Goal: Task Accomplishment & Management: Manage account settings

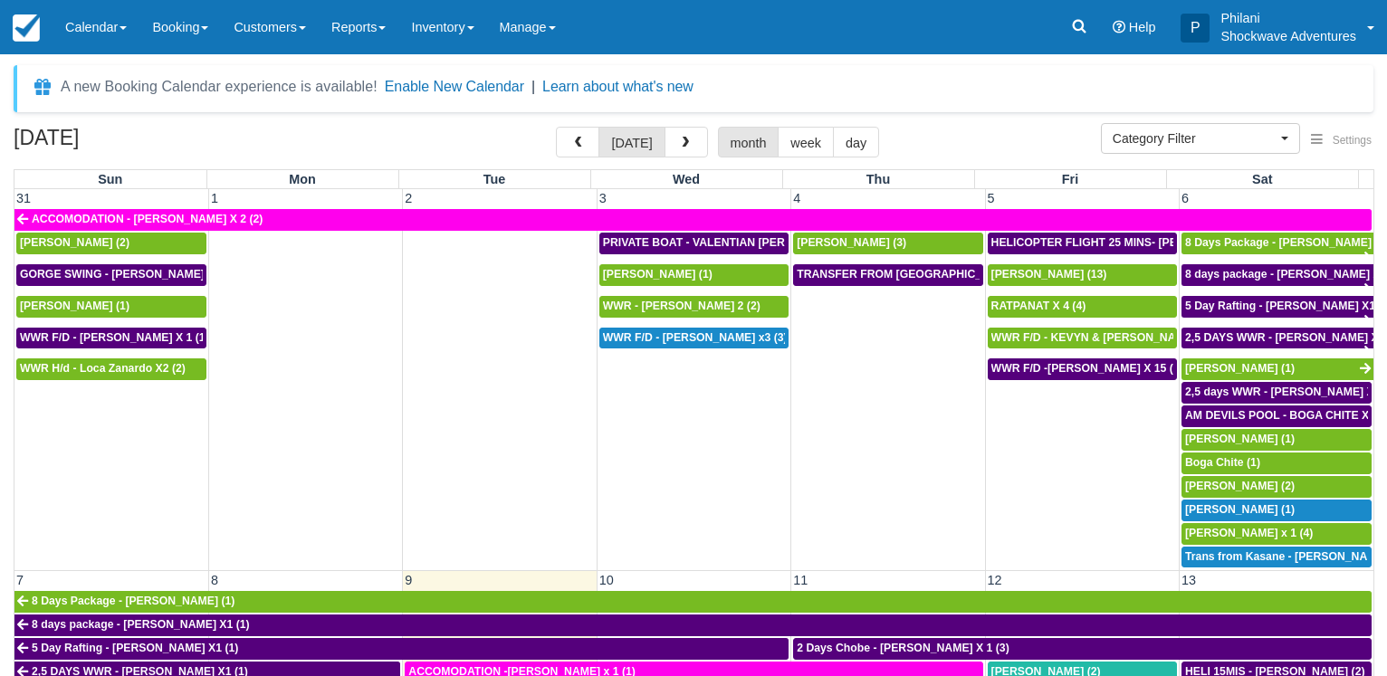
select select
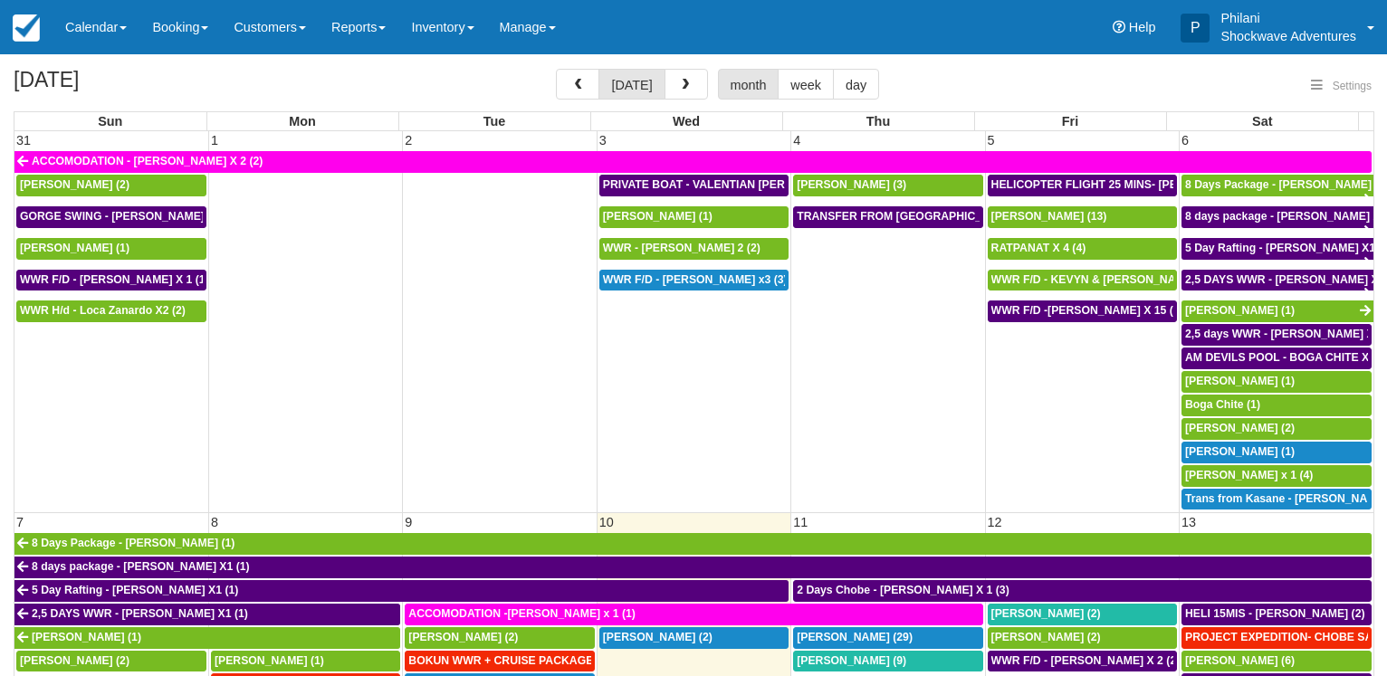
select select
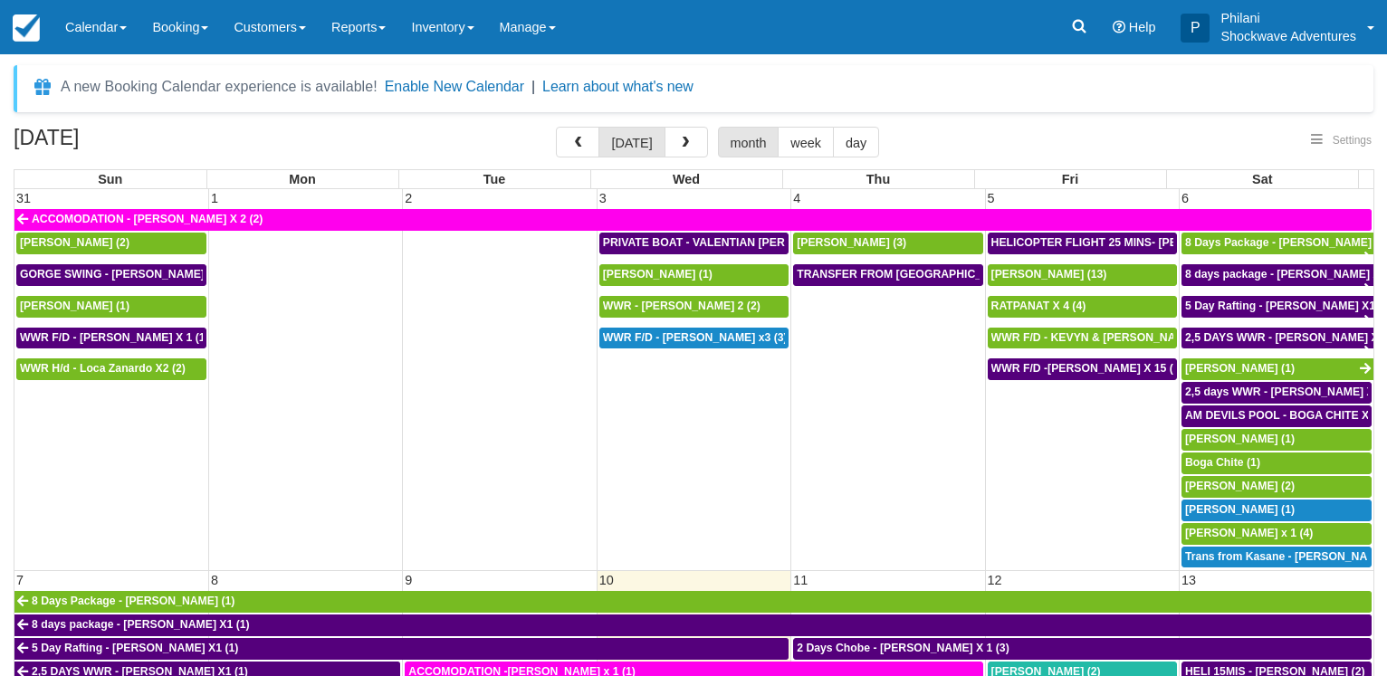
select select
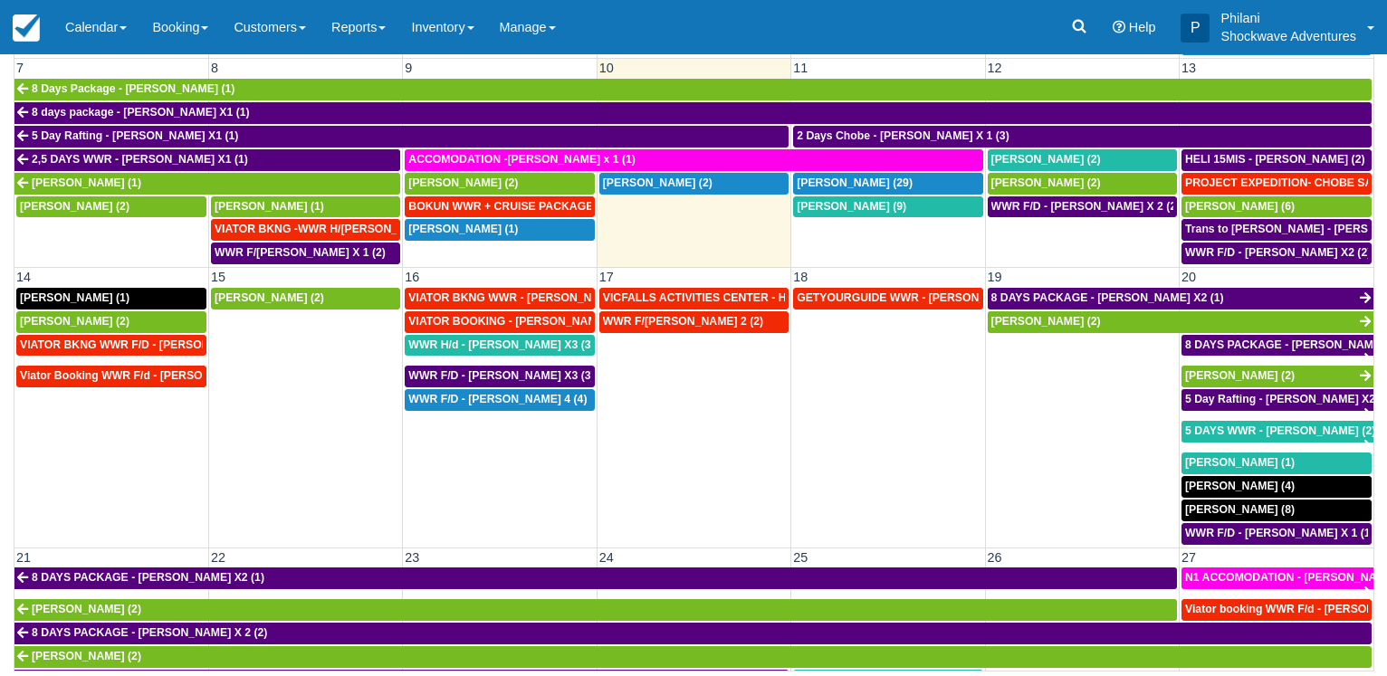
scroll to position [348, 0]
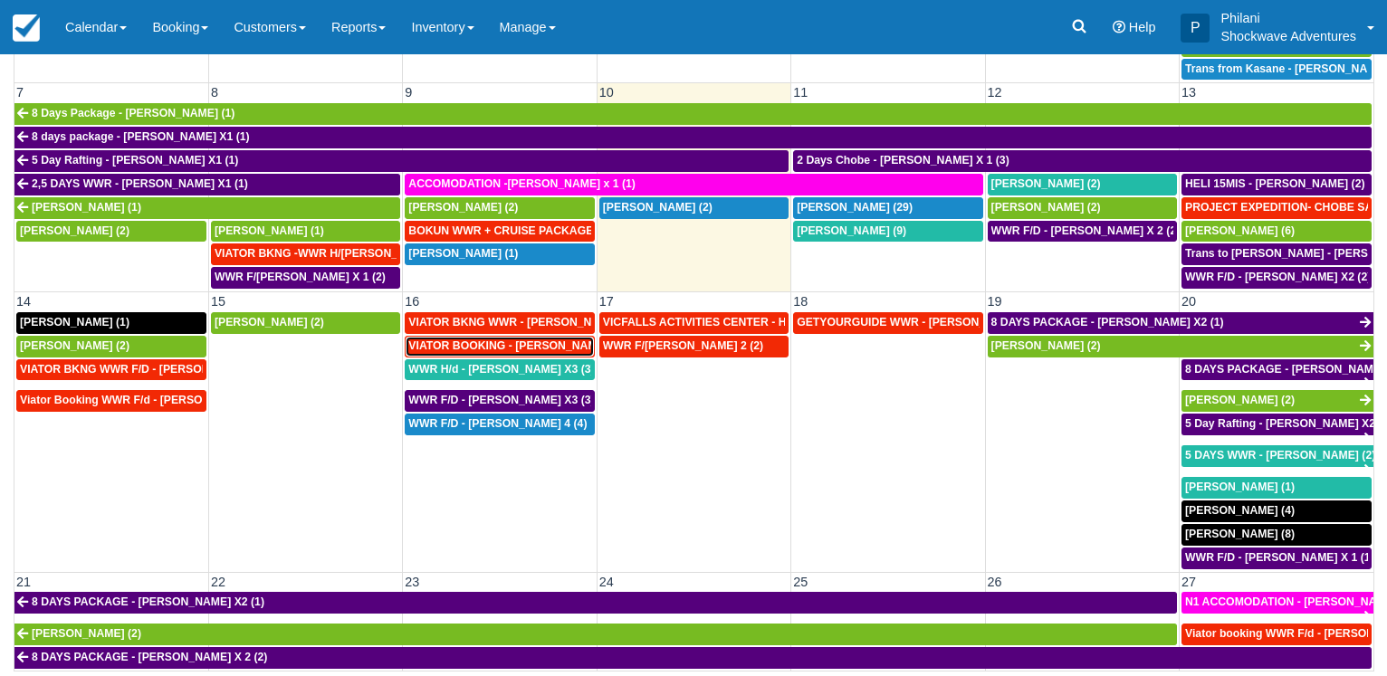
click at [495, 340] on span "VIATOR BOOKING - MILLER RACHEL X 4 (4)" at bounding box center [526, 346] width 236 height 13
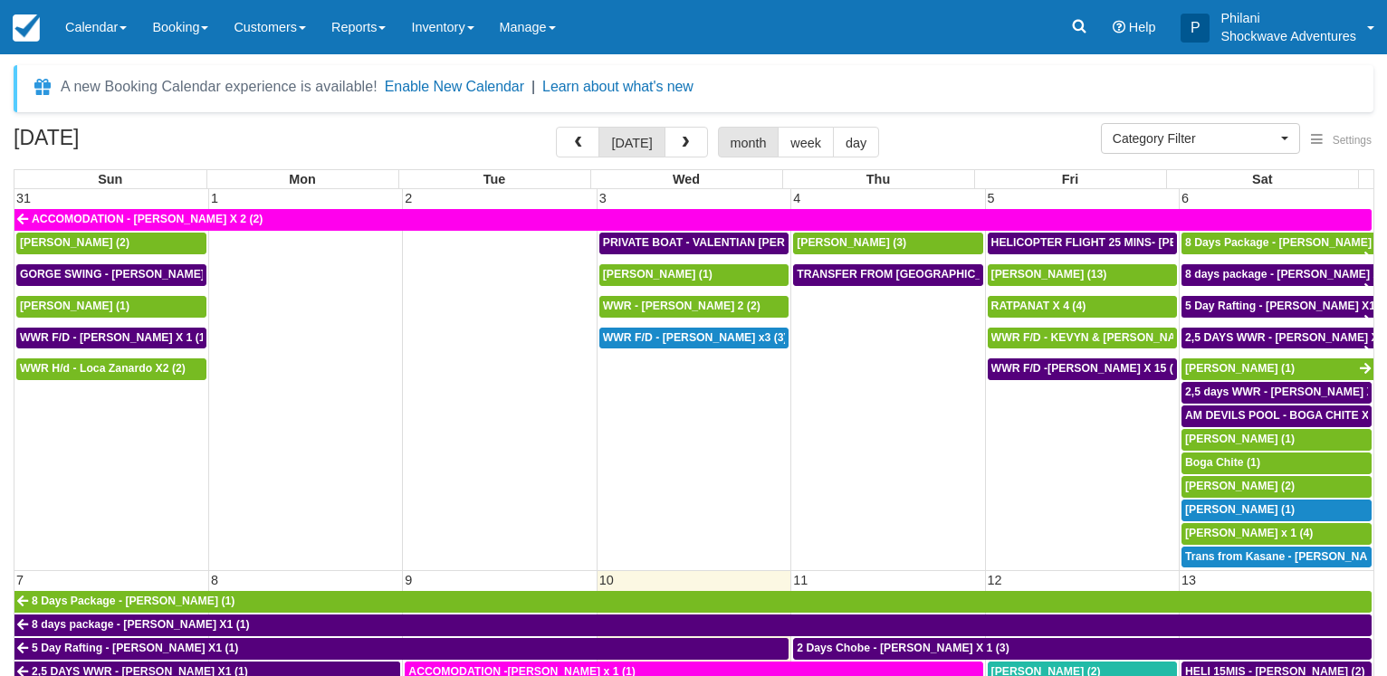
select select
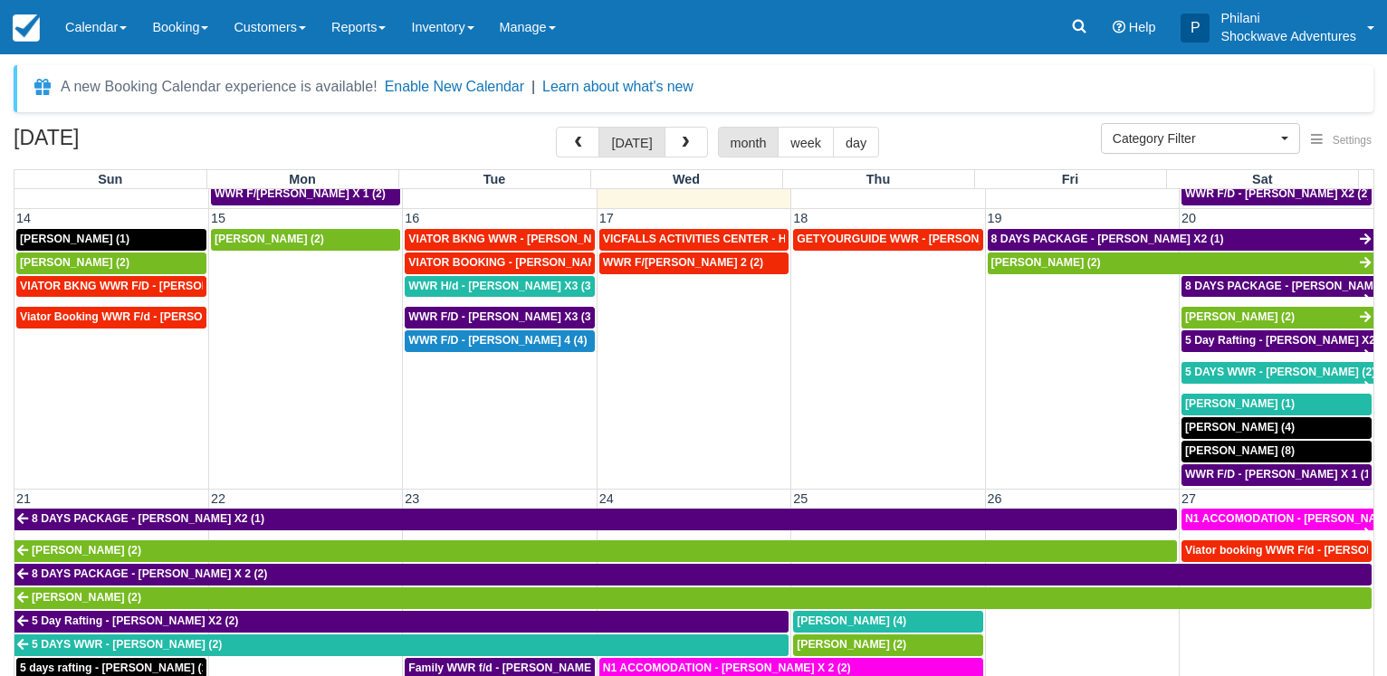
scroll to position [512, 0]
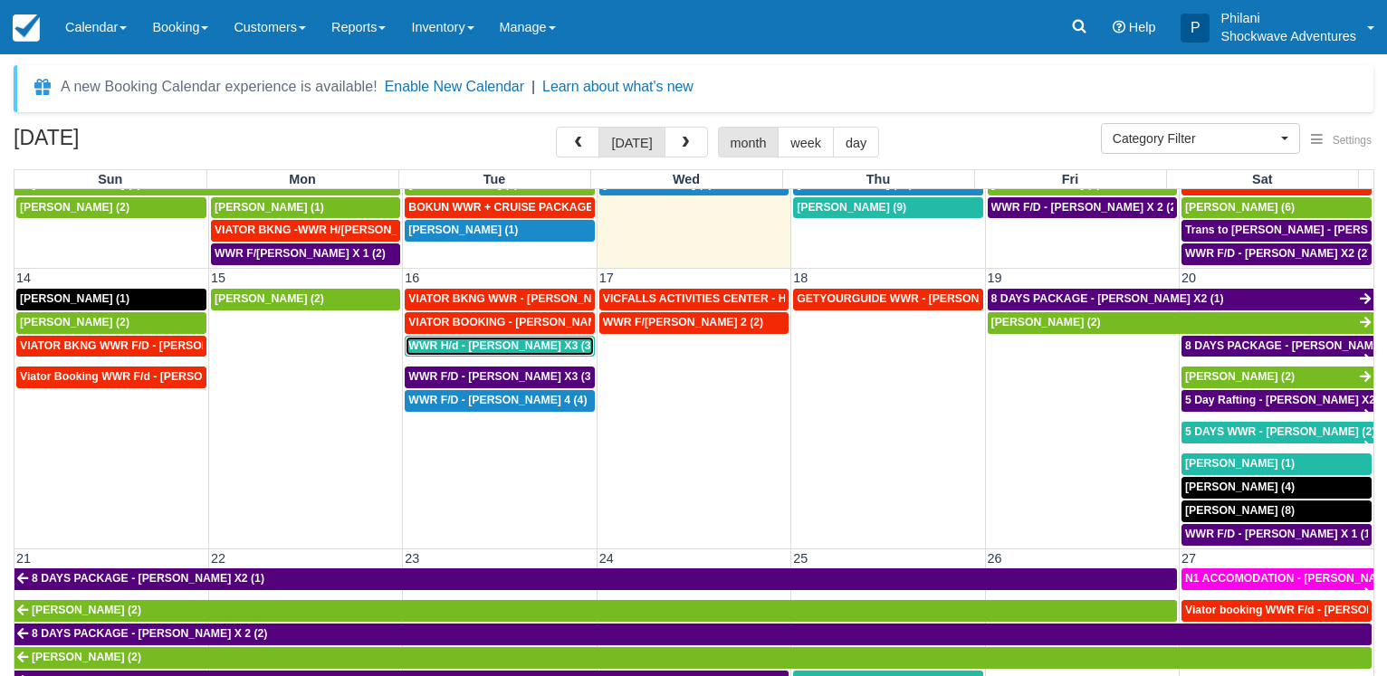
click at [489, 341] on span "WWR H/d - [PERSON_NAME] X3 (3)" at bounding box center [501, 346] width 186 height 13
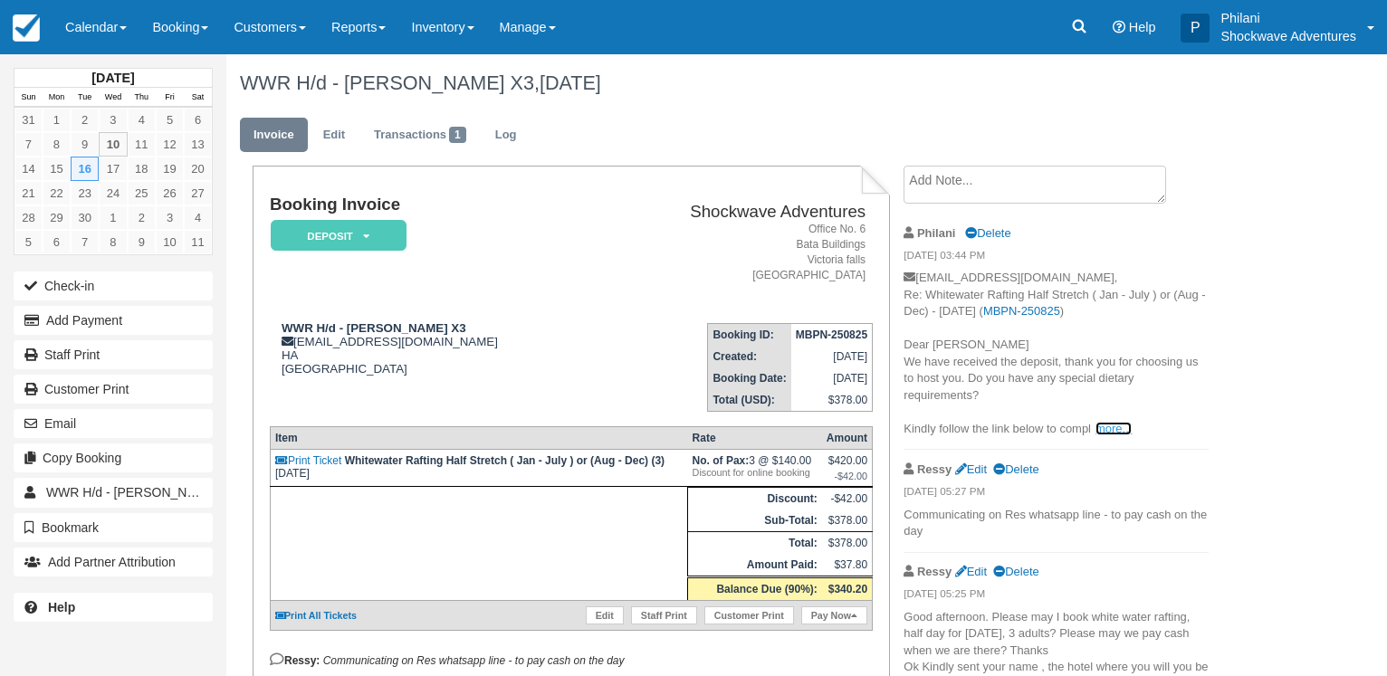
click at [1105, 429] on link "more..." at bounding box center [1113, 429] width 36 height 14
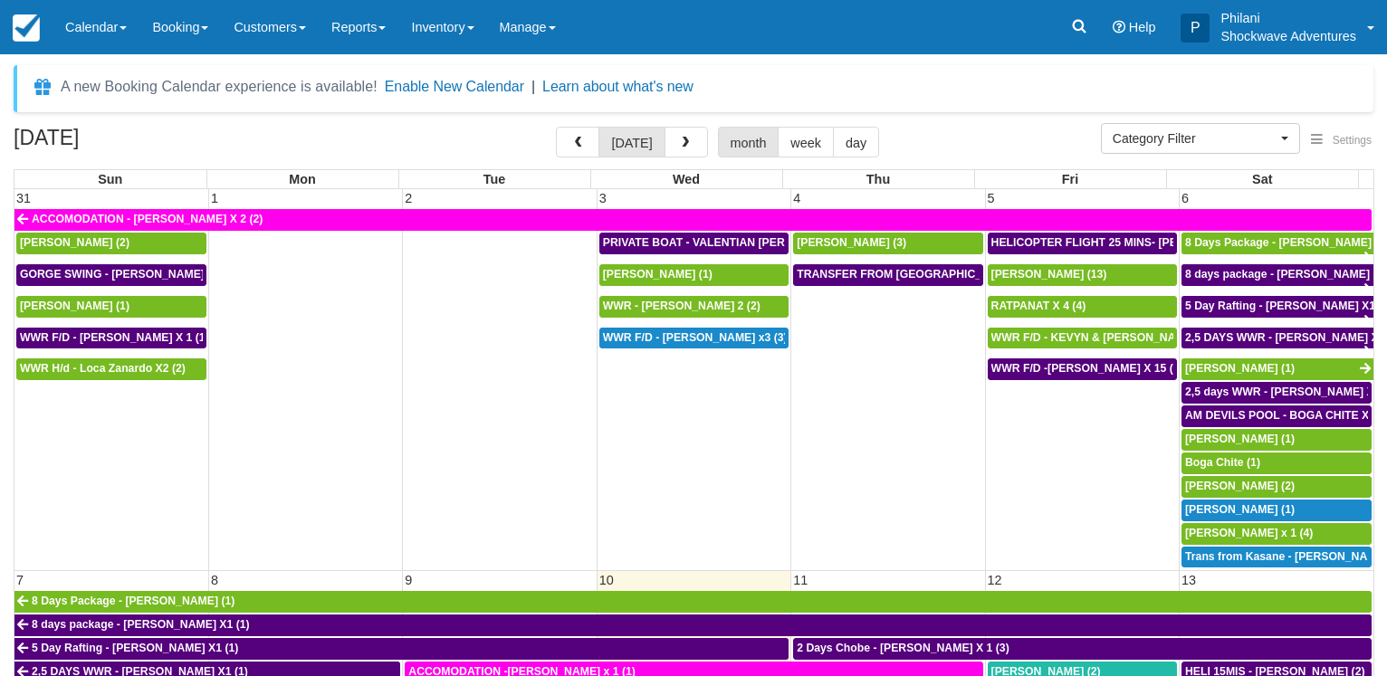
select select
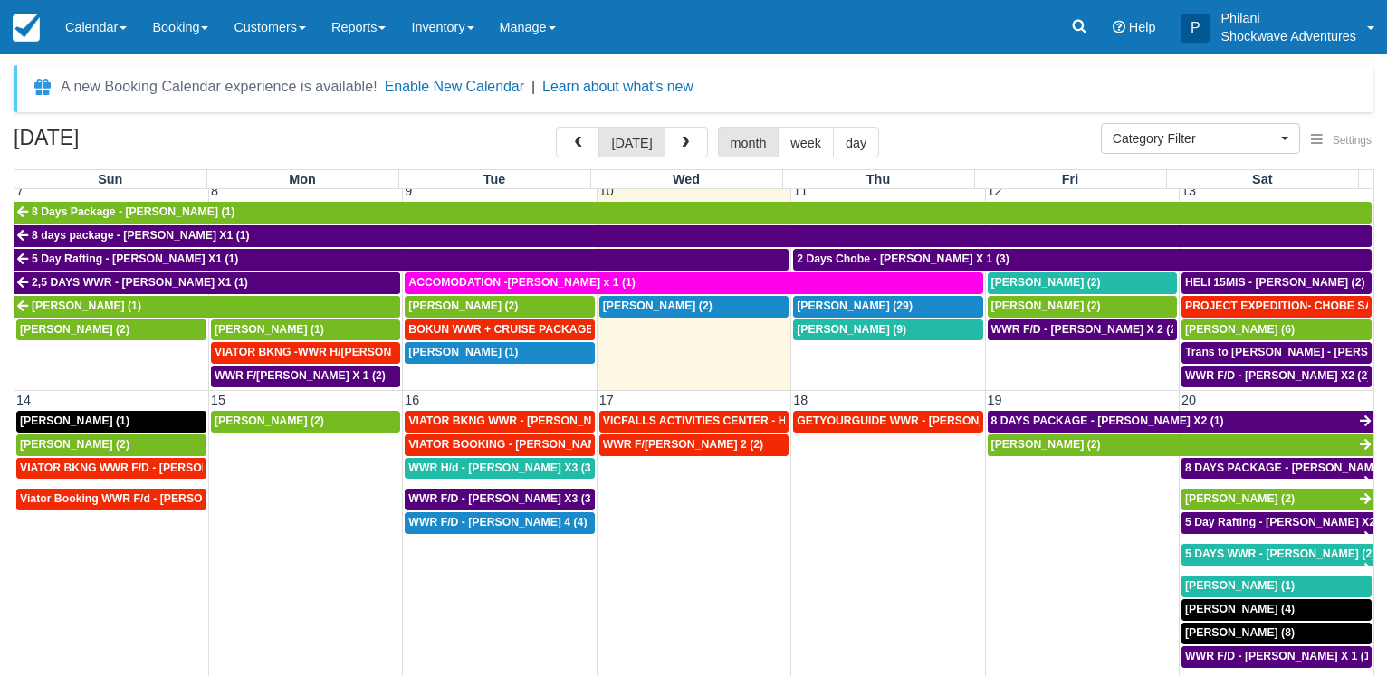
scroll to position [348, 0]
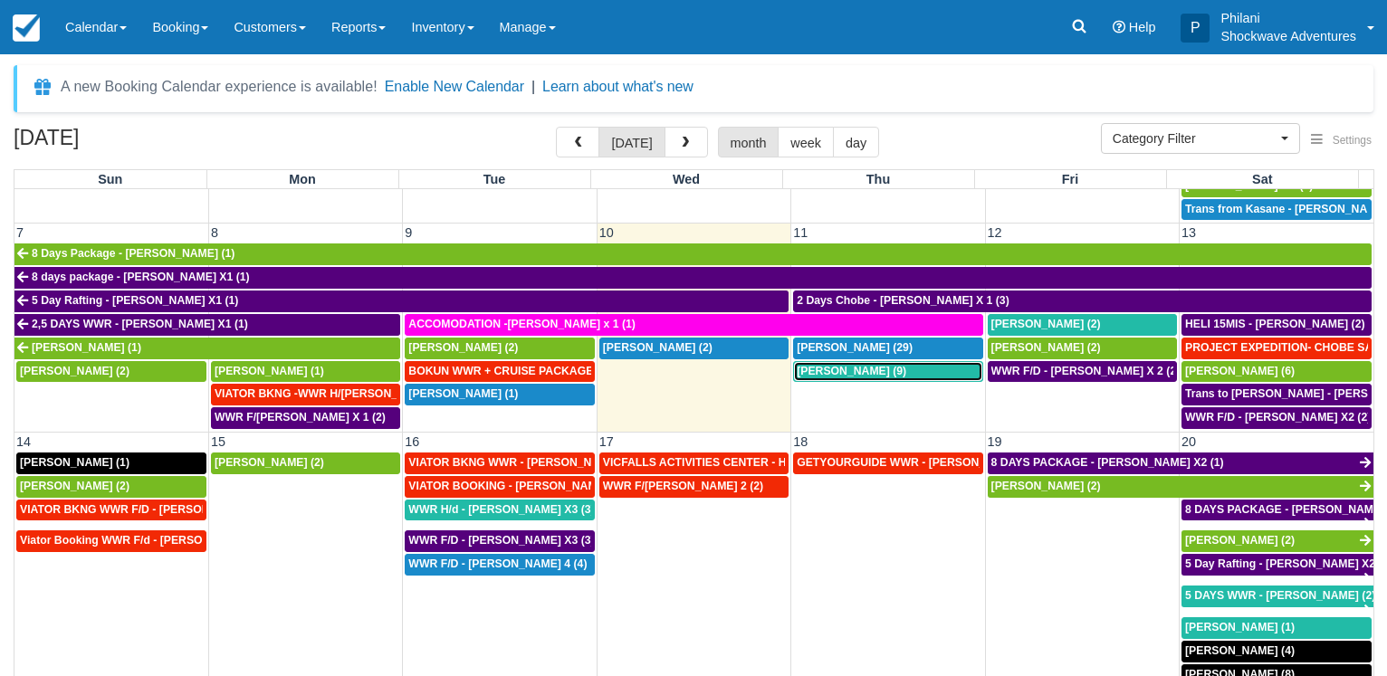
click at [874, 365] on span "[PERSON_NAME] (9)" at bounding box center [852, 371] width 110 height 13
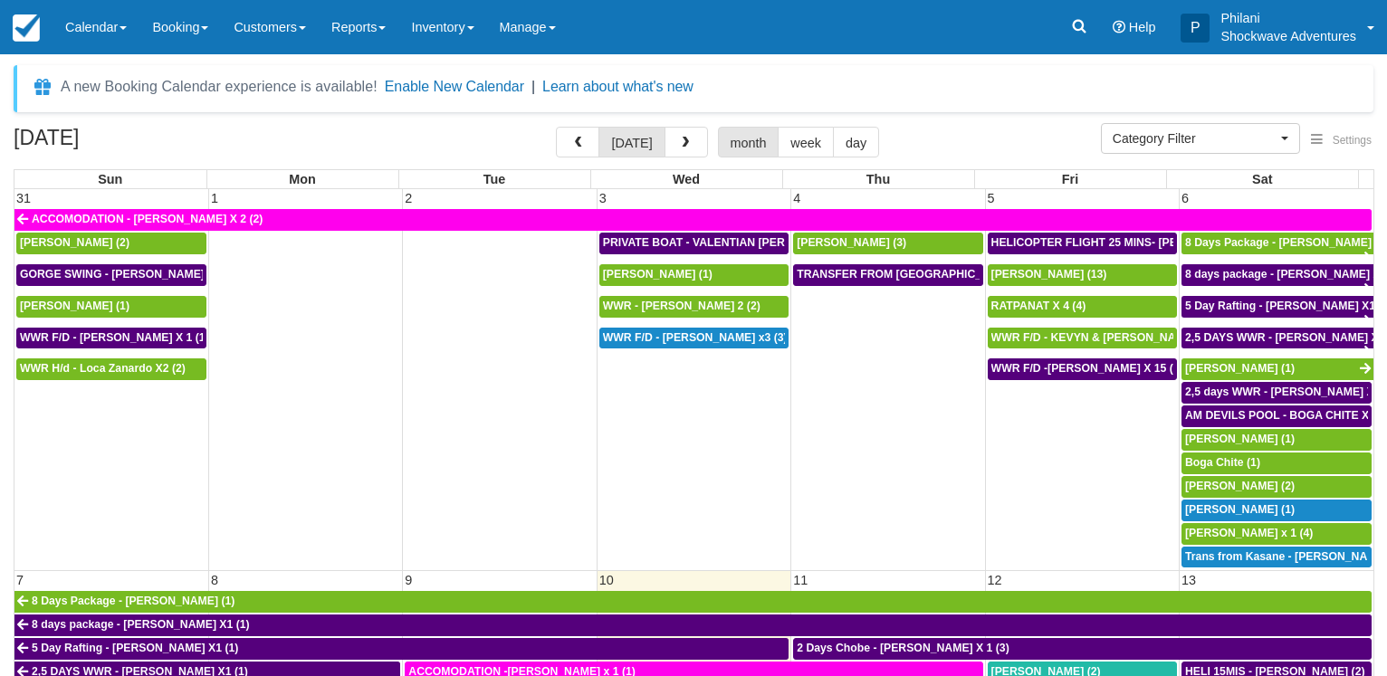
select select
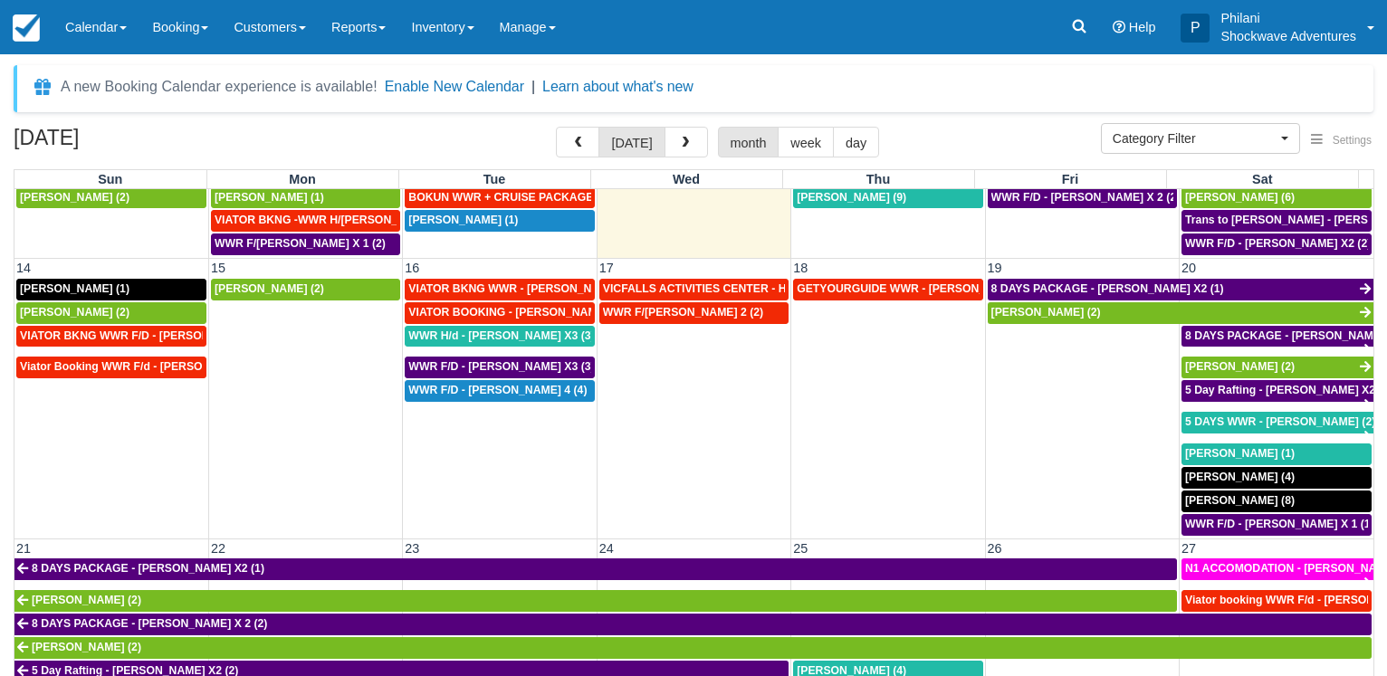
scroll to position [140, 0]
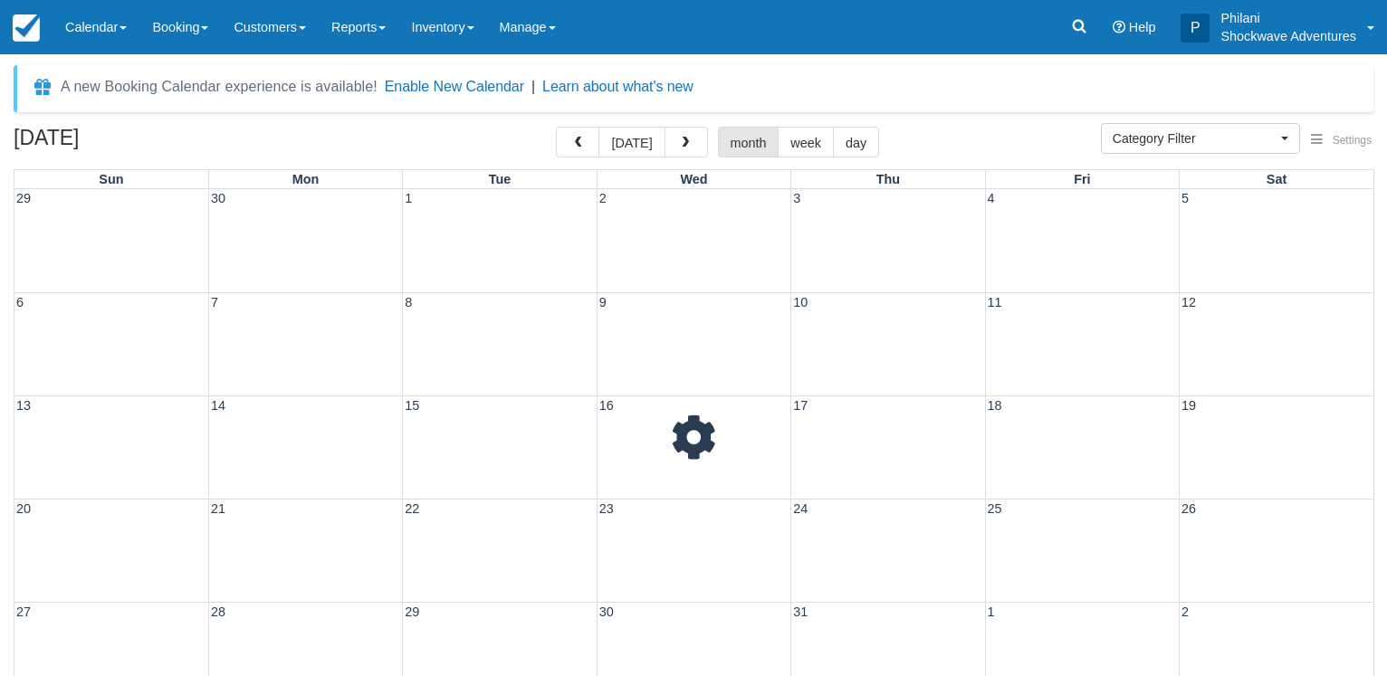
click at [0, 0] on link at bounding box center [26, 27] width 53 height 54
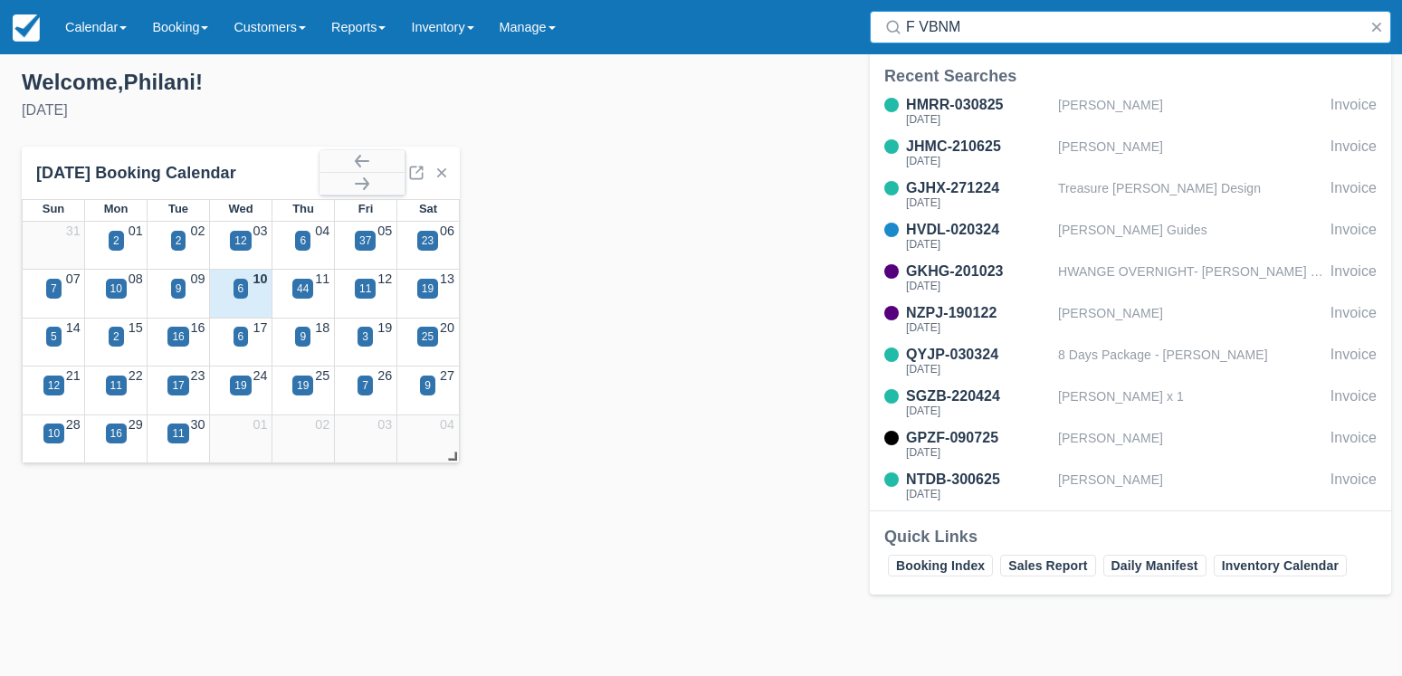
type input "F VBNM"
